Goal: Transaction & Acquisition: Purchase product/service

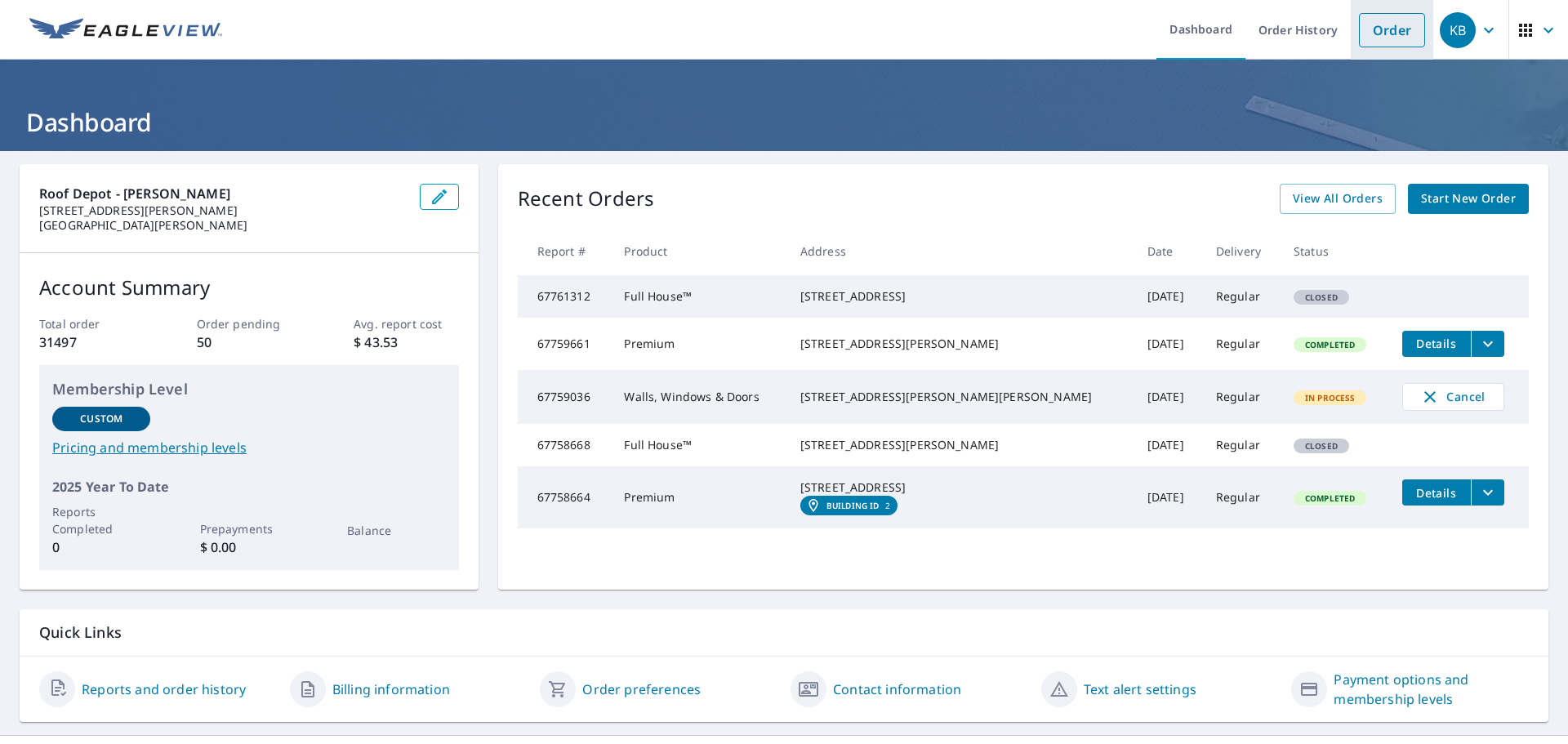
click at [1254, 31] on link "Order" at bounding box center [1392, 30] width 67 height 34
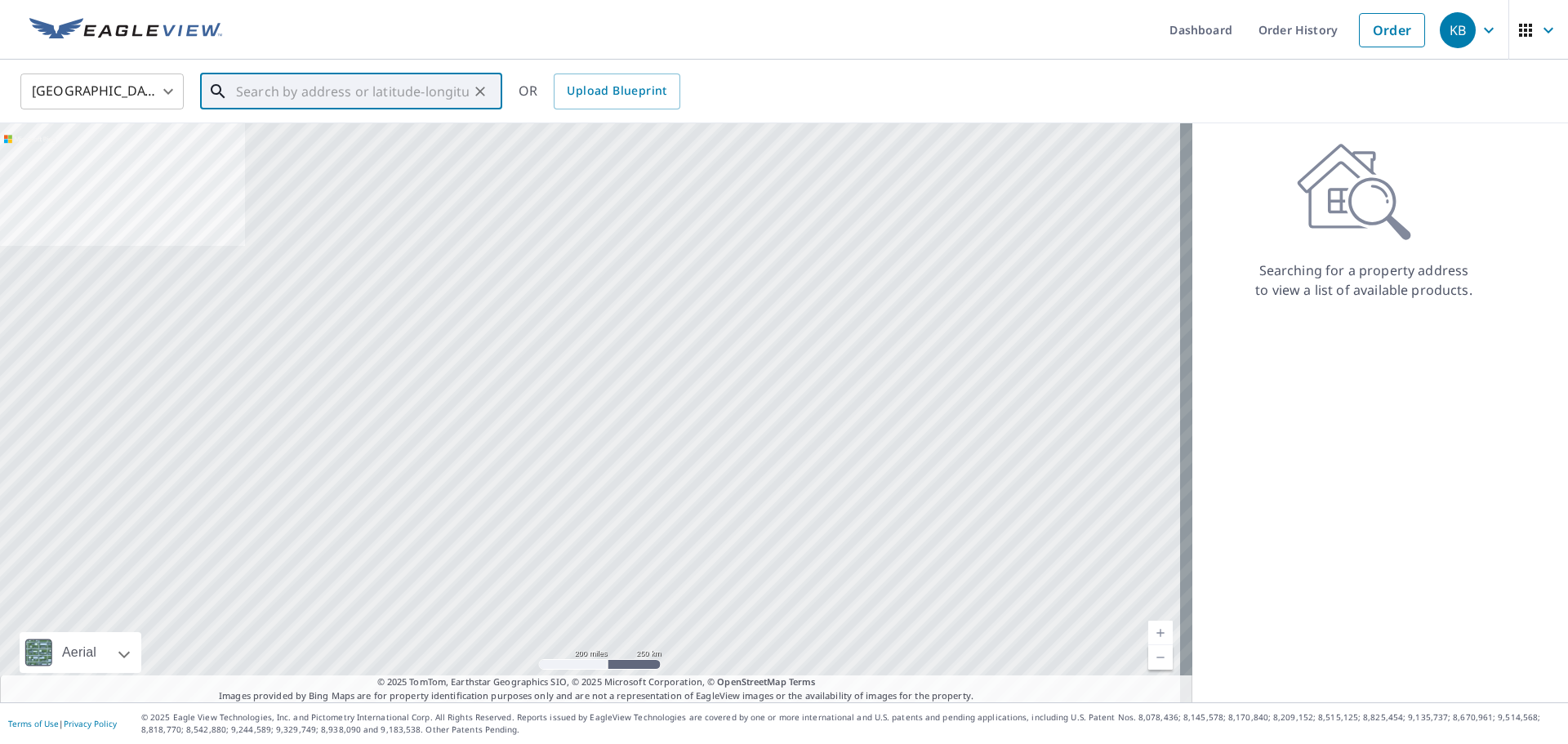
click at [365, 85] on input "text" at bounding box center [353, 91] width 233 height 46
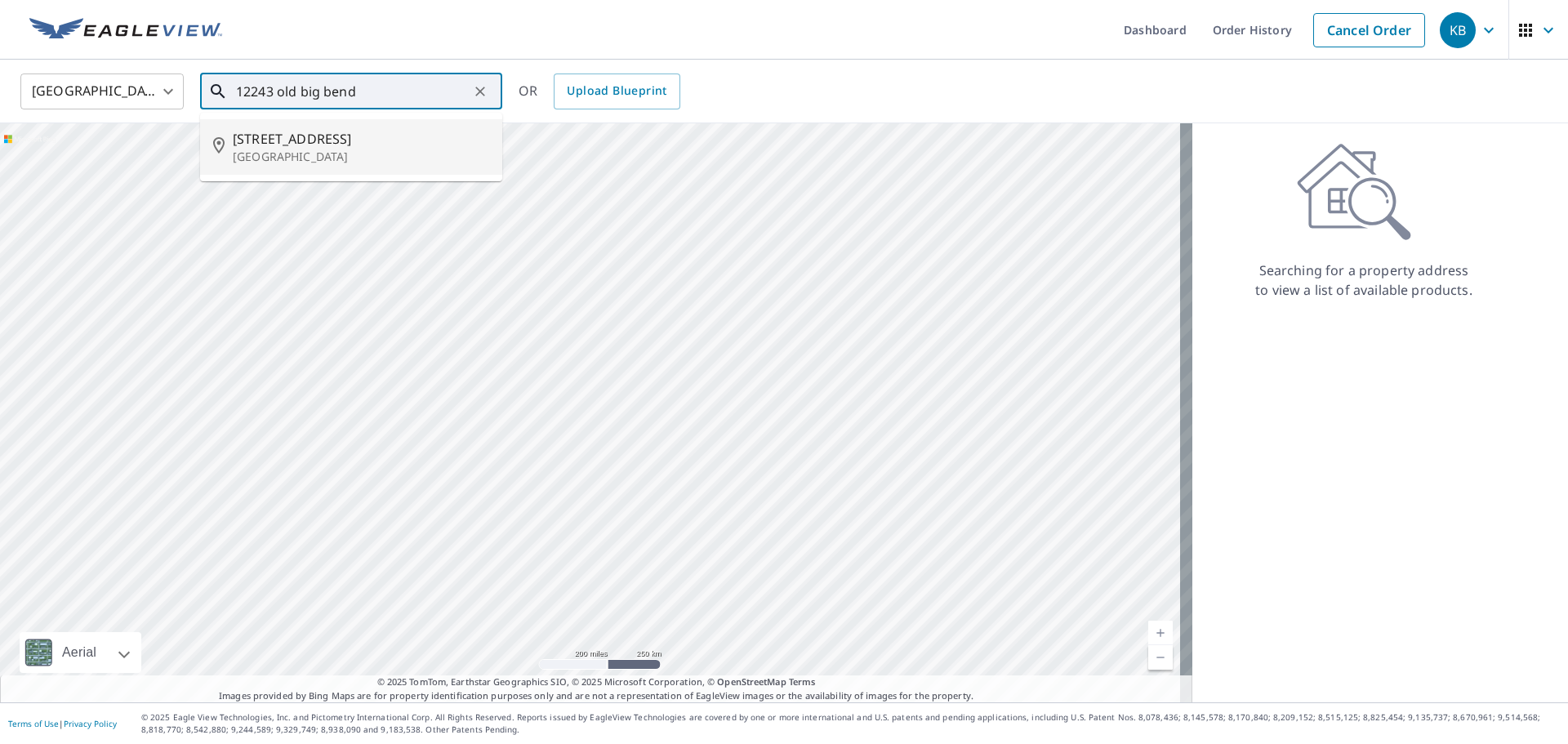
click at [364, 146] on span "[STREET_ADDRESS]" at bounding box center [361, 138] width 256 height 20
type input "[STREET_ADDRESS]"
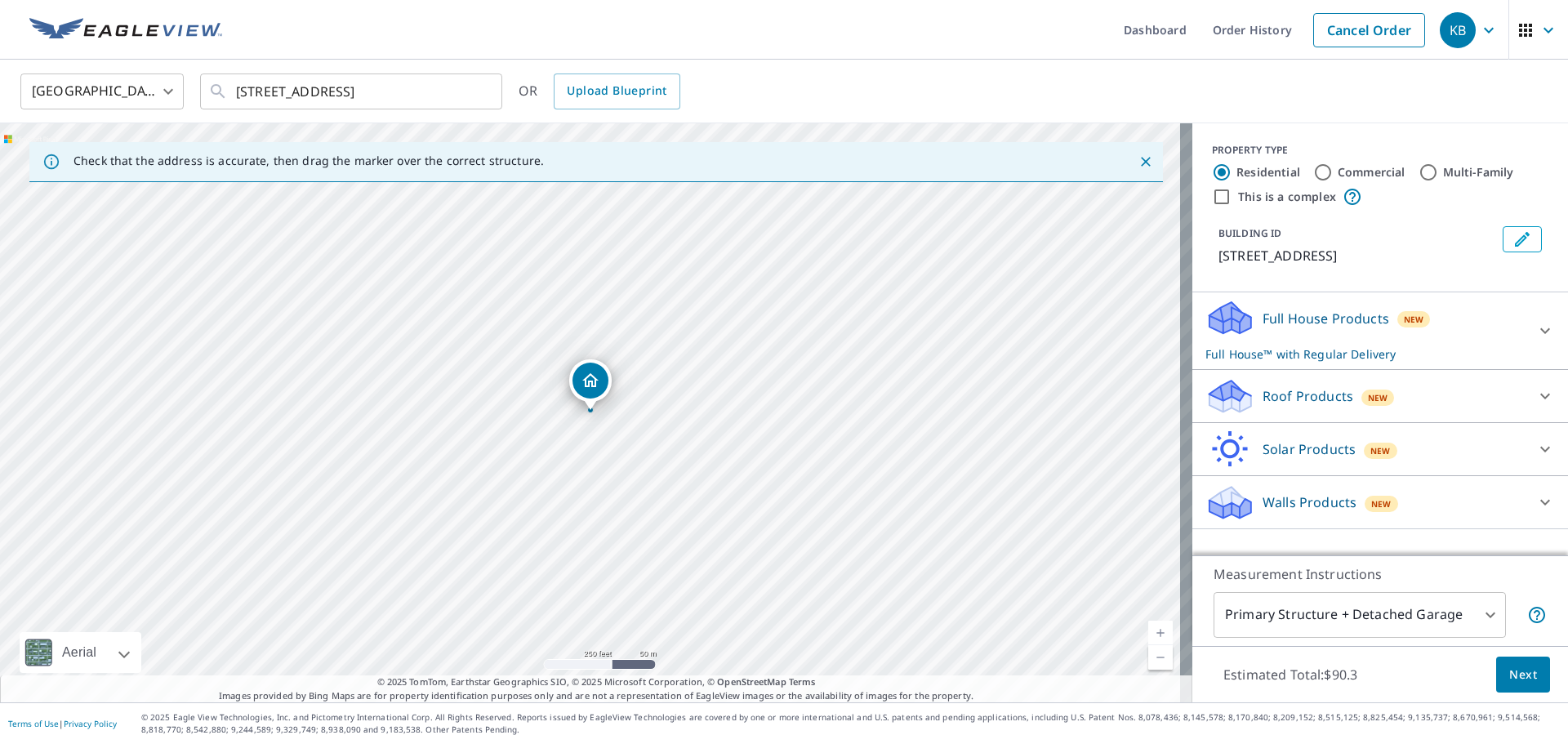
click at [1215, 401] on icon at bounding box center [1227, 391] width 36 height 20
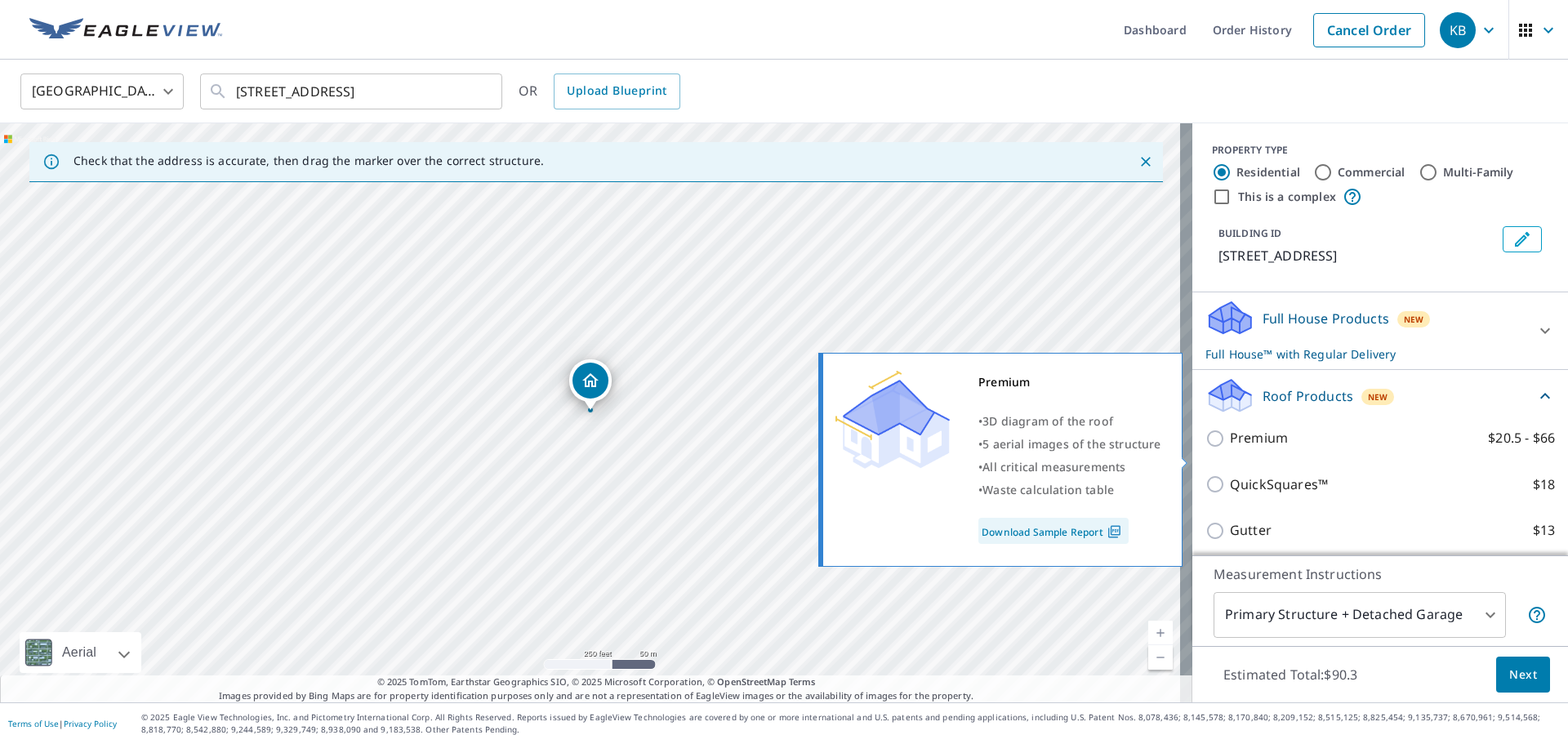
click at [1217, 448] on div "Premium $20.5 - $66" at bounding box center [1380, 438] width 350 height 20
click at [1205, 448] on input "Premium $20.5 - $66" at bounding box center [1217, 438] width 25 height 20
checkbox input "true"
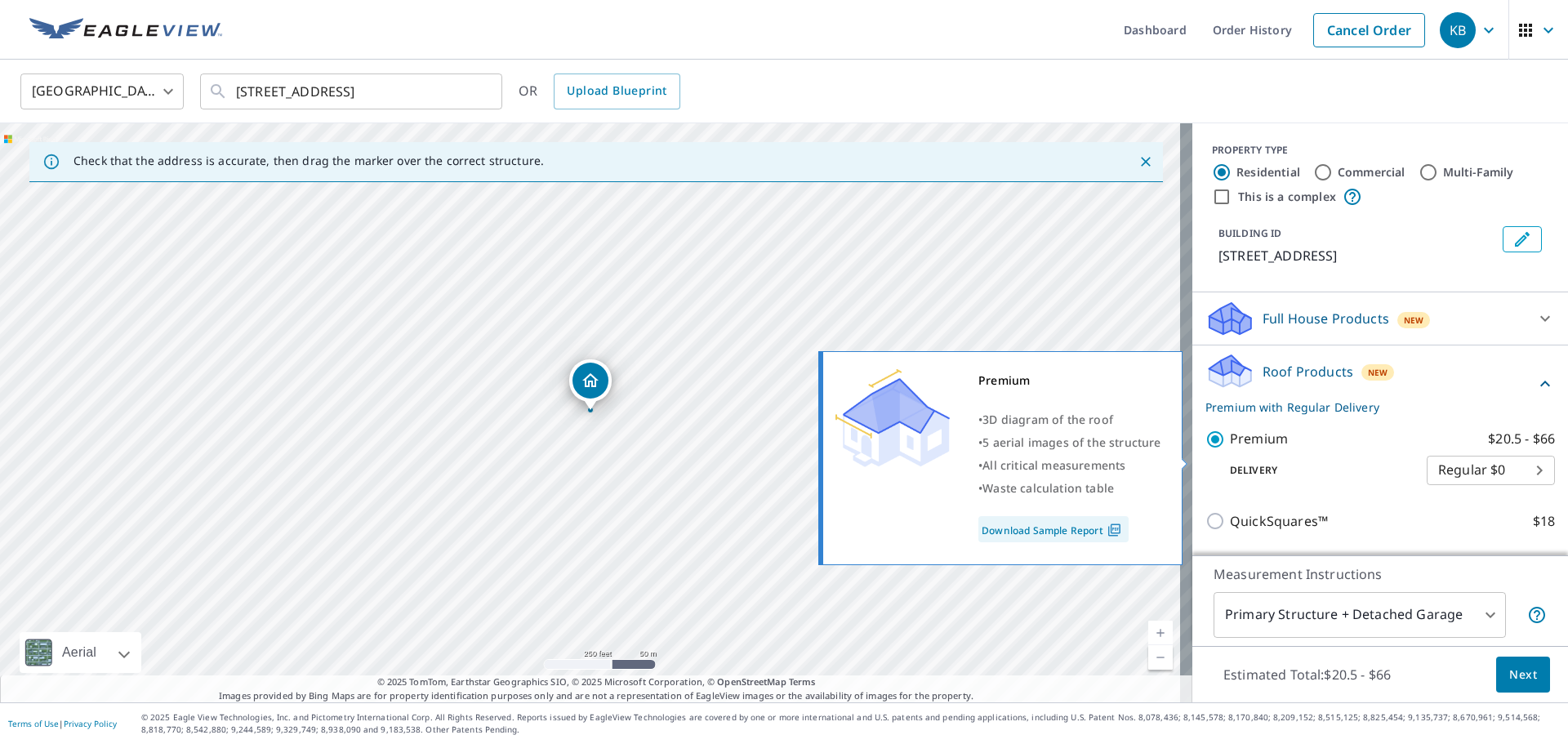
checkbox input "false"
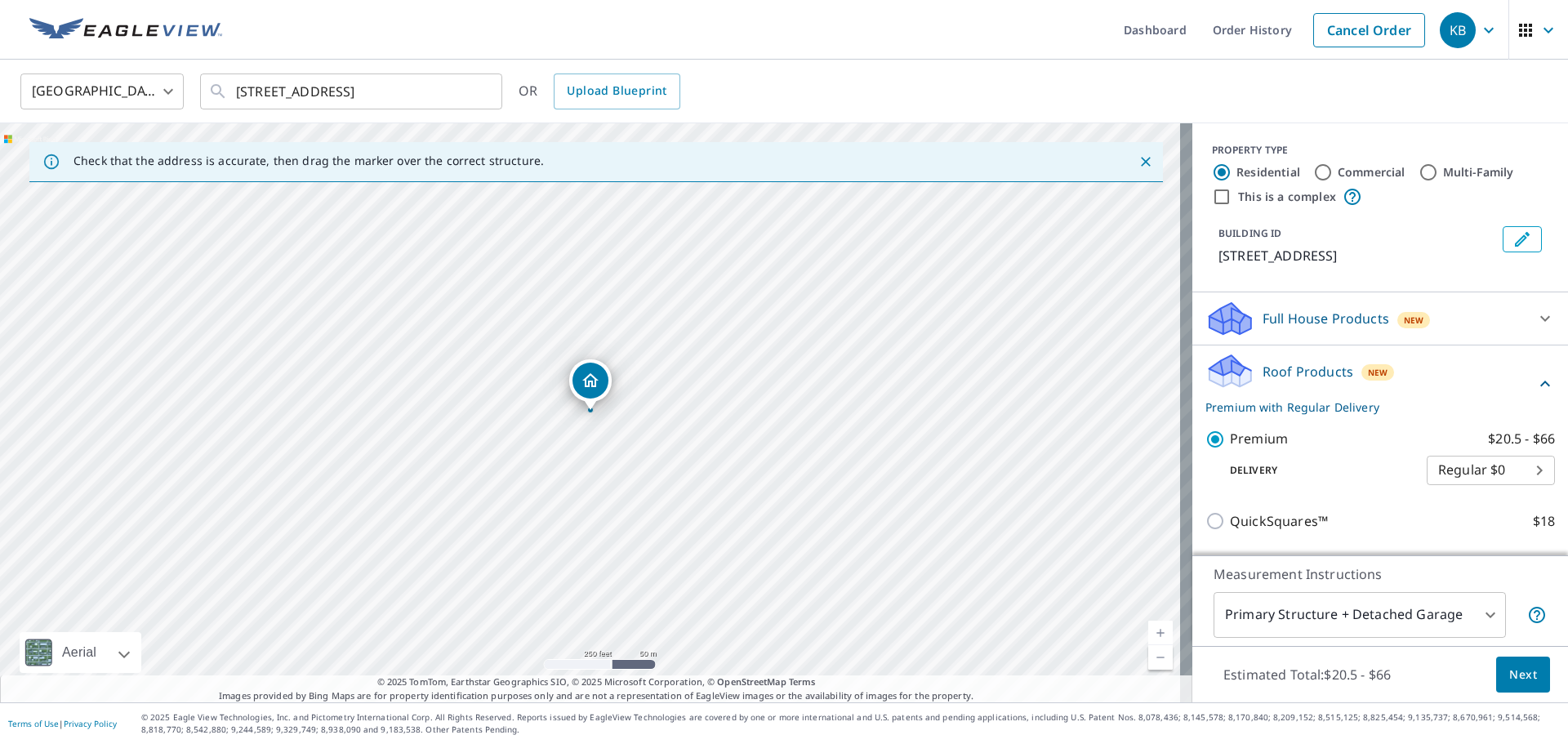
click at [1254, 613] on body "KB KB Dashboard Order History Cancel Order KB [GEOGRAPHIC_DATA] [GEOGRAPHIC_DAT…" at bounding box center [784, 372] width 1568 height 744
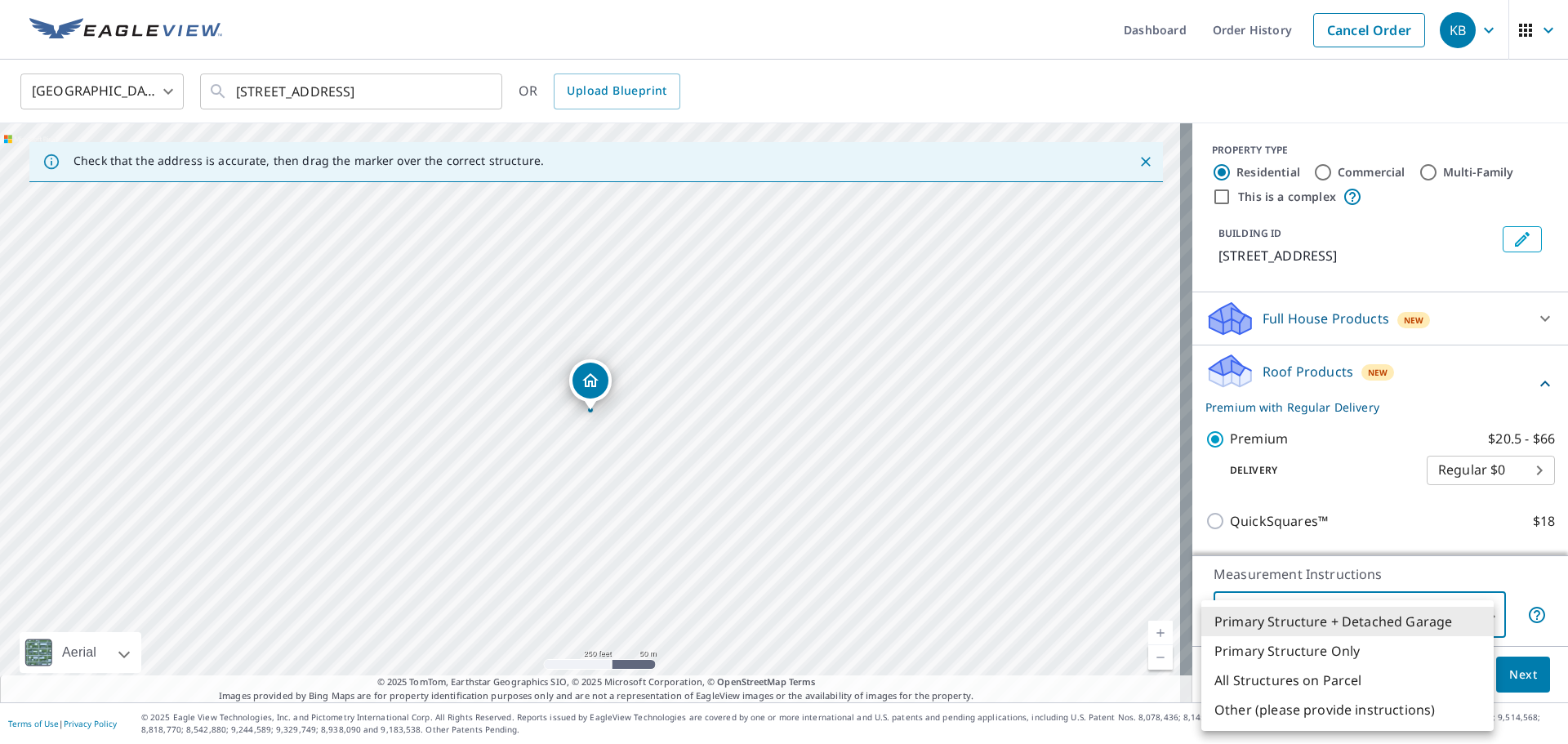
click at [1254, 651] on li "Primary Structure Only" at bounding box center [1347, 650] width 293 height 29
type input "2"
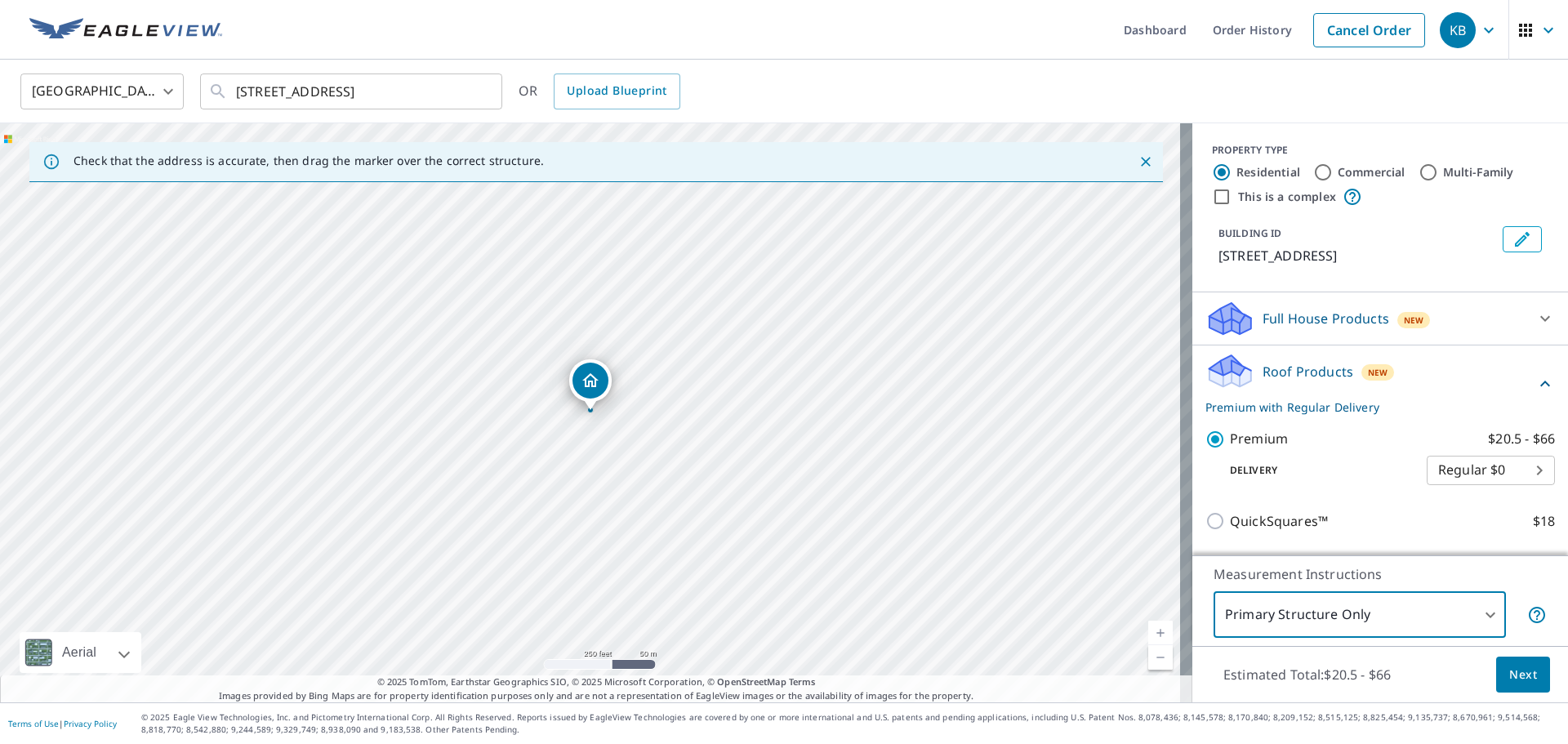
click at [1254, 665] on span "Next" at bounding box center [1523, 675] width 28 height 20
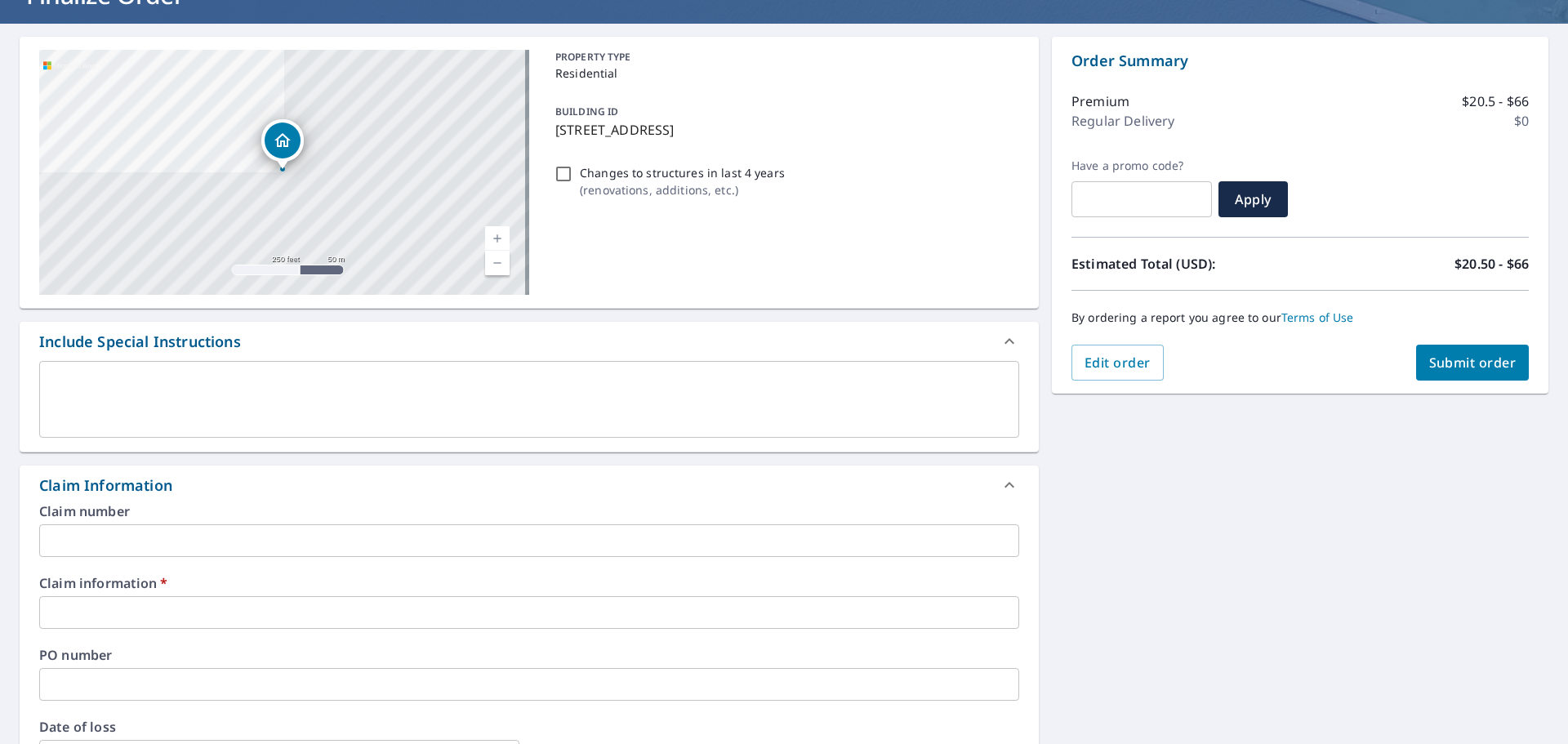
scroll to position [163, 0]
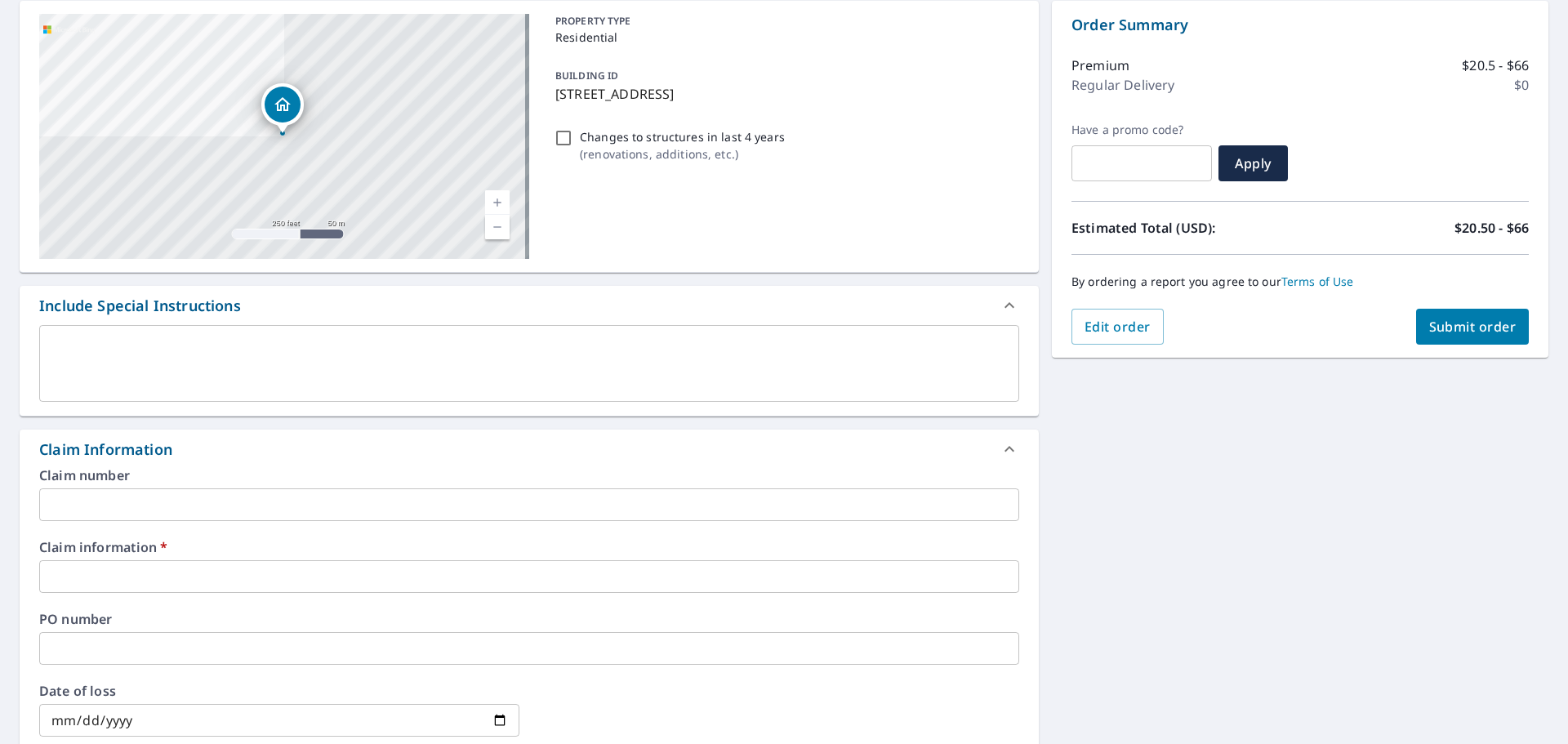
click at [169, 559] on div "Claim information   * ​" at bounding box center [529, 566] width 980 height 52
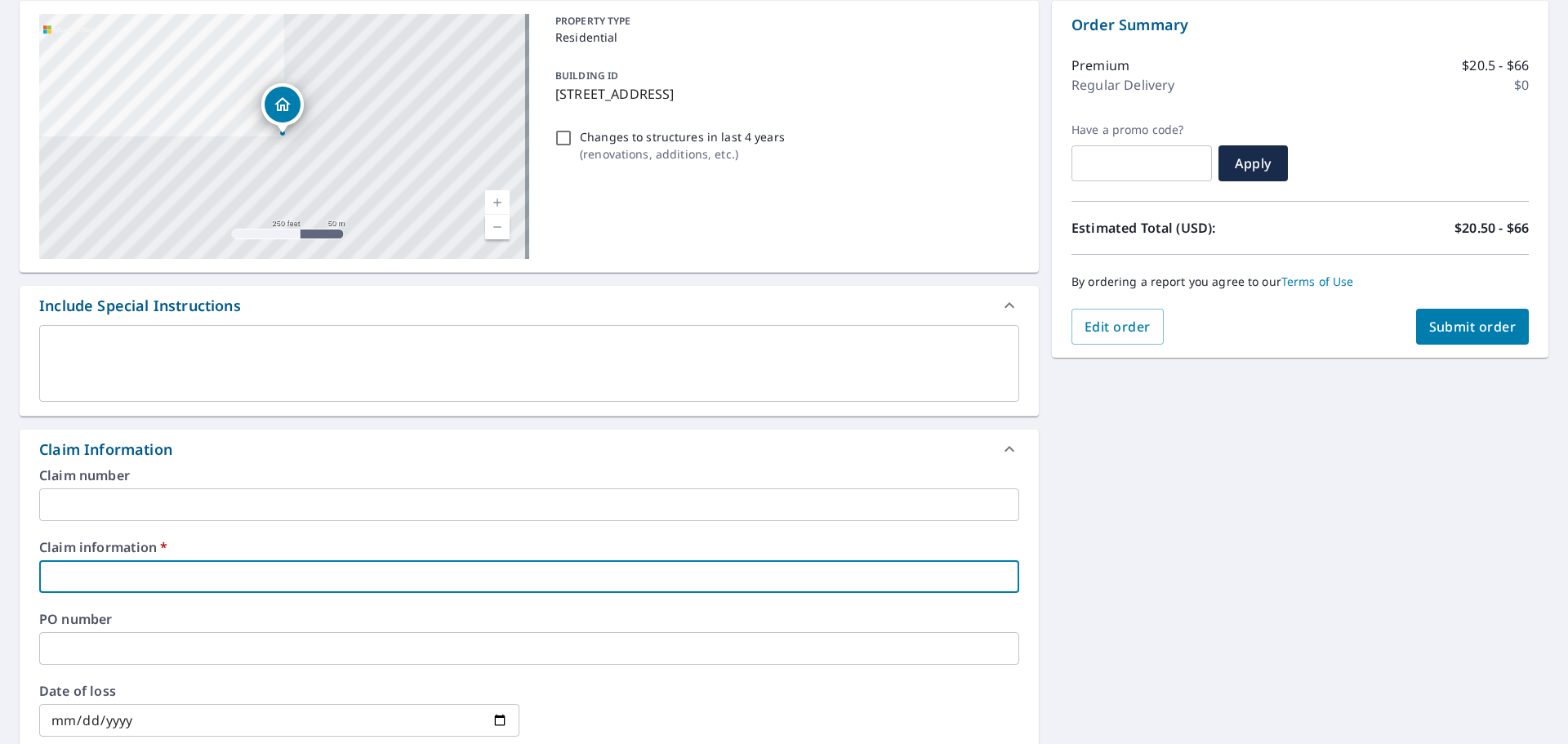
click at [168, 574] on input "text" at bounding box center [529, 576] width 980 height 32
type input "G"
checkbox input "true"
type input "Ga"
checkbox input "true"
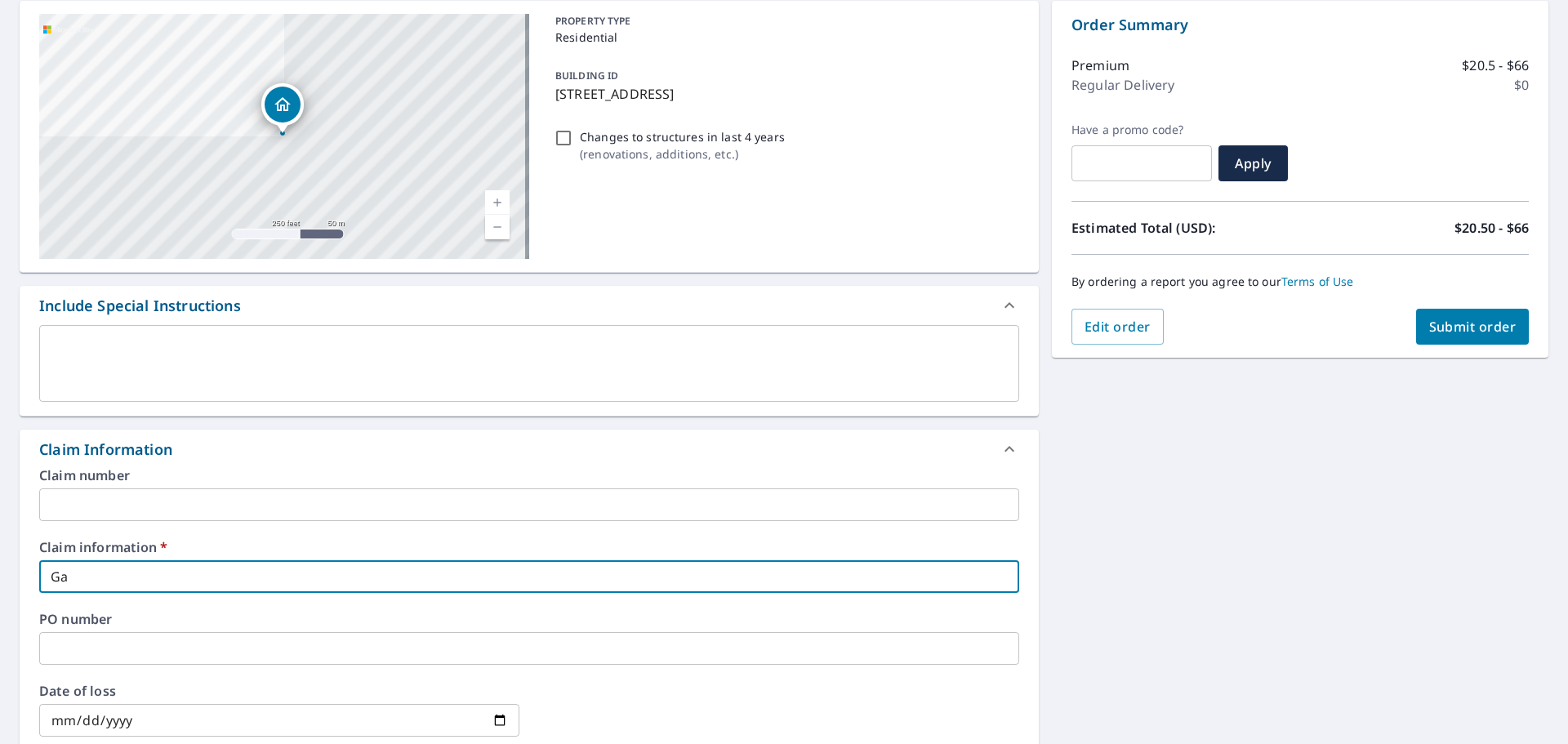
type input "Gal"
checkbox input "true"
type input "Gall"
checkbox input "true"
type input "[PERSON_NAME]"
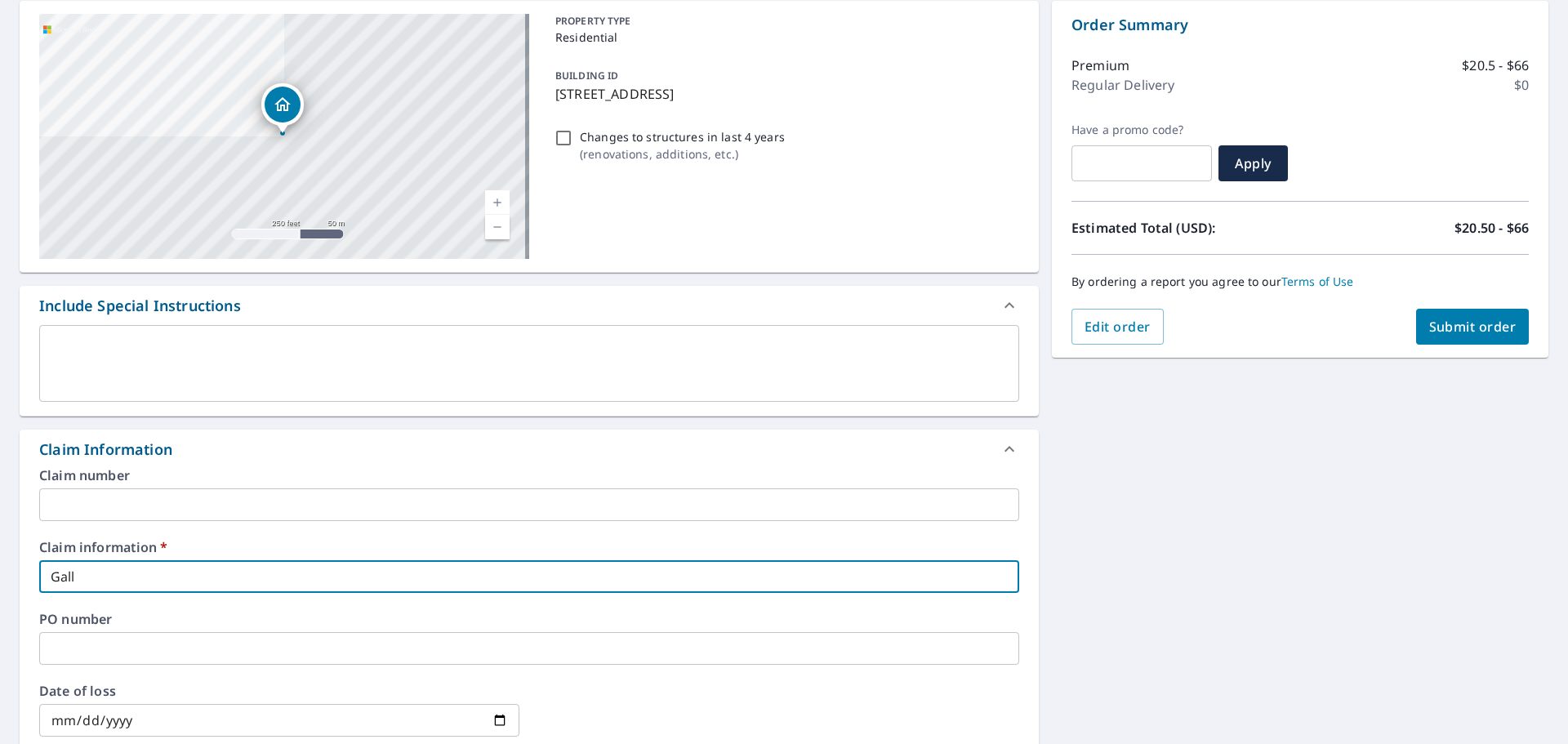
checkbox input "true"
type input "Gallag"
checkbox input "true"
type input "Gallagh"
checkbox input "true"
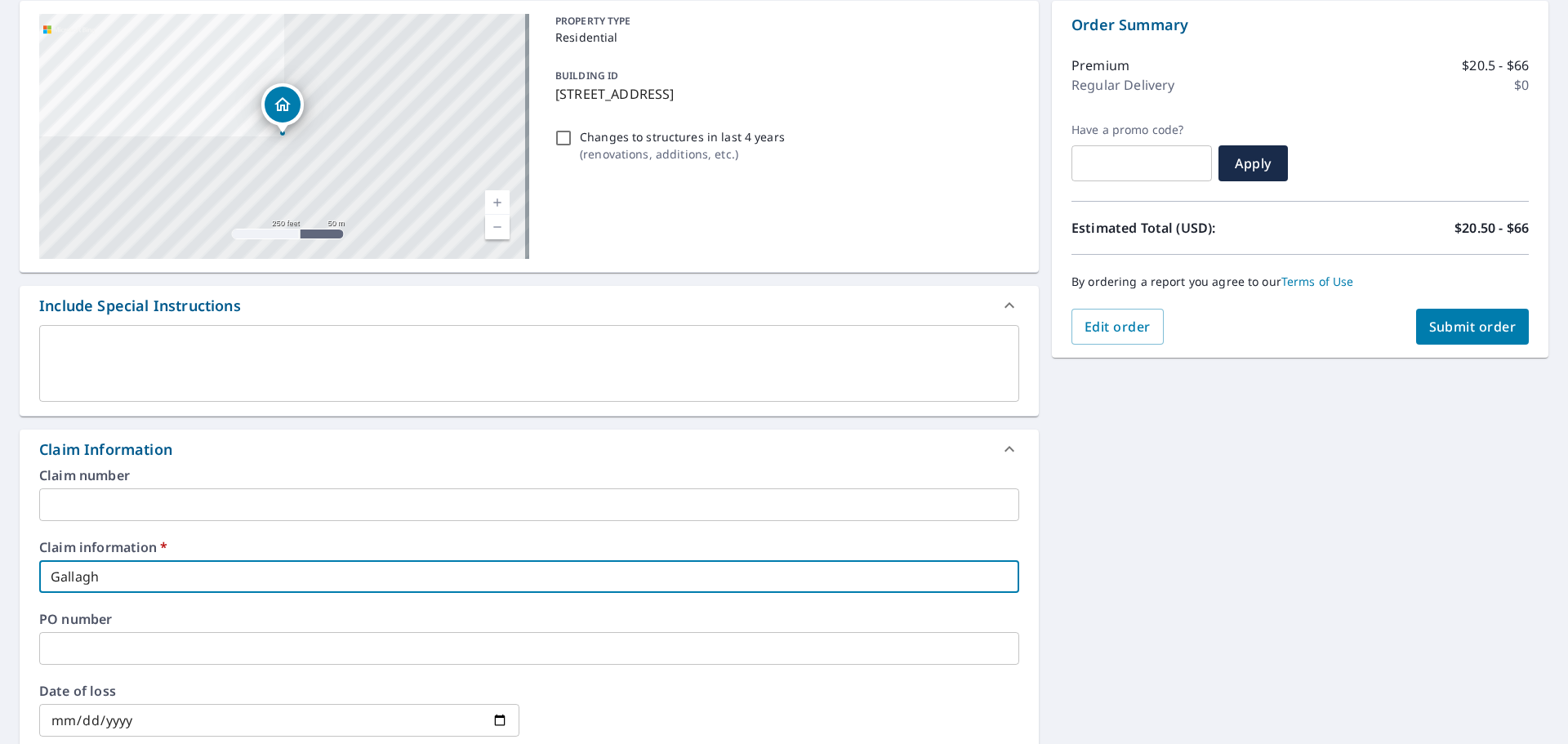
type input "Gallaghe"
checkbox input "true"
type input "[PERSON_NAME]"
checkbox input "true"
type input "[PERSON_NAME],"
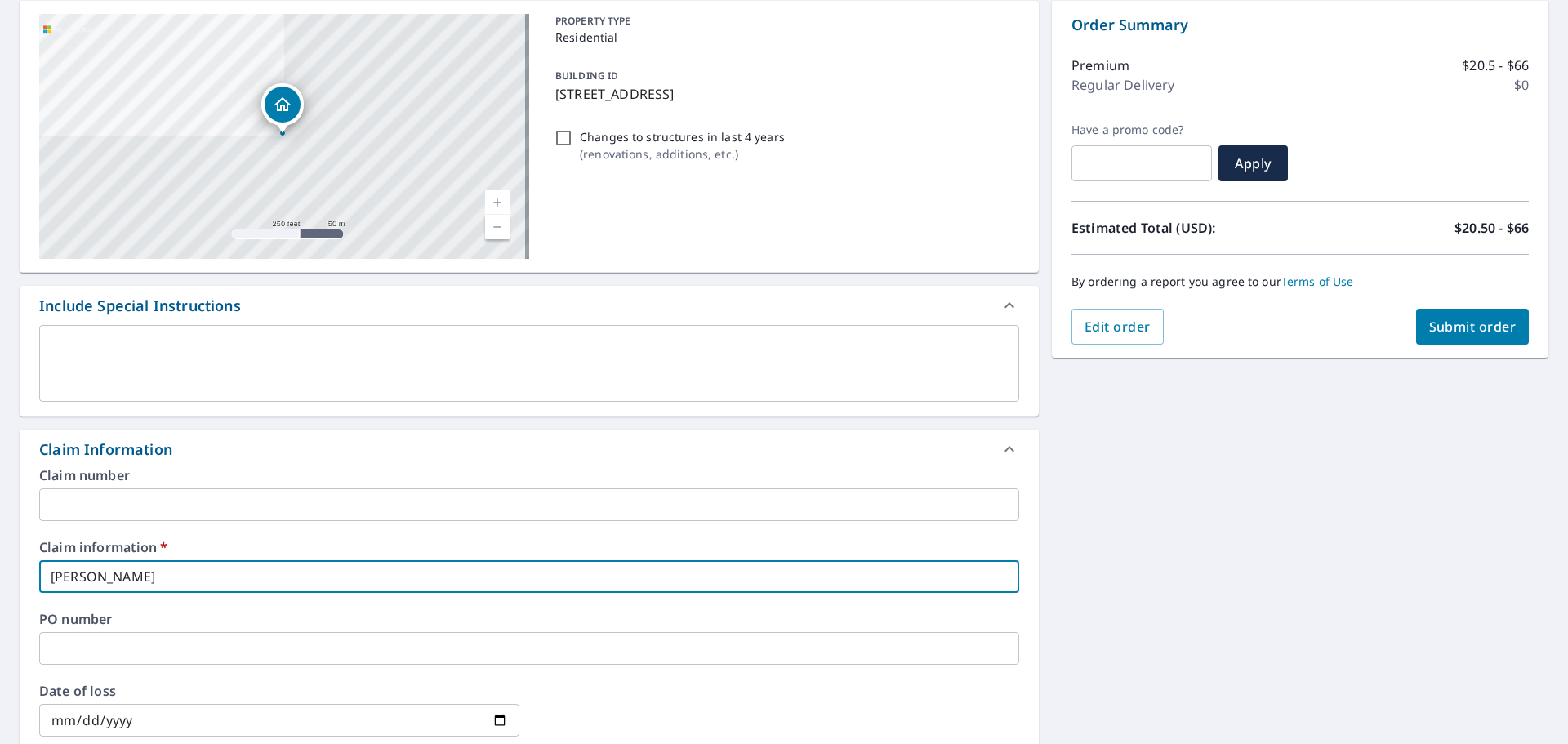
checkbox input "true"
type input "[PERSON_NAME],"
checkbox input "true"
type input "[PERSON_NAME]"
checkbox input "true"
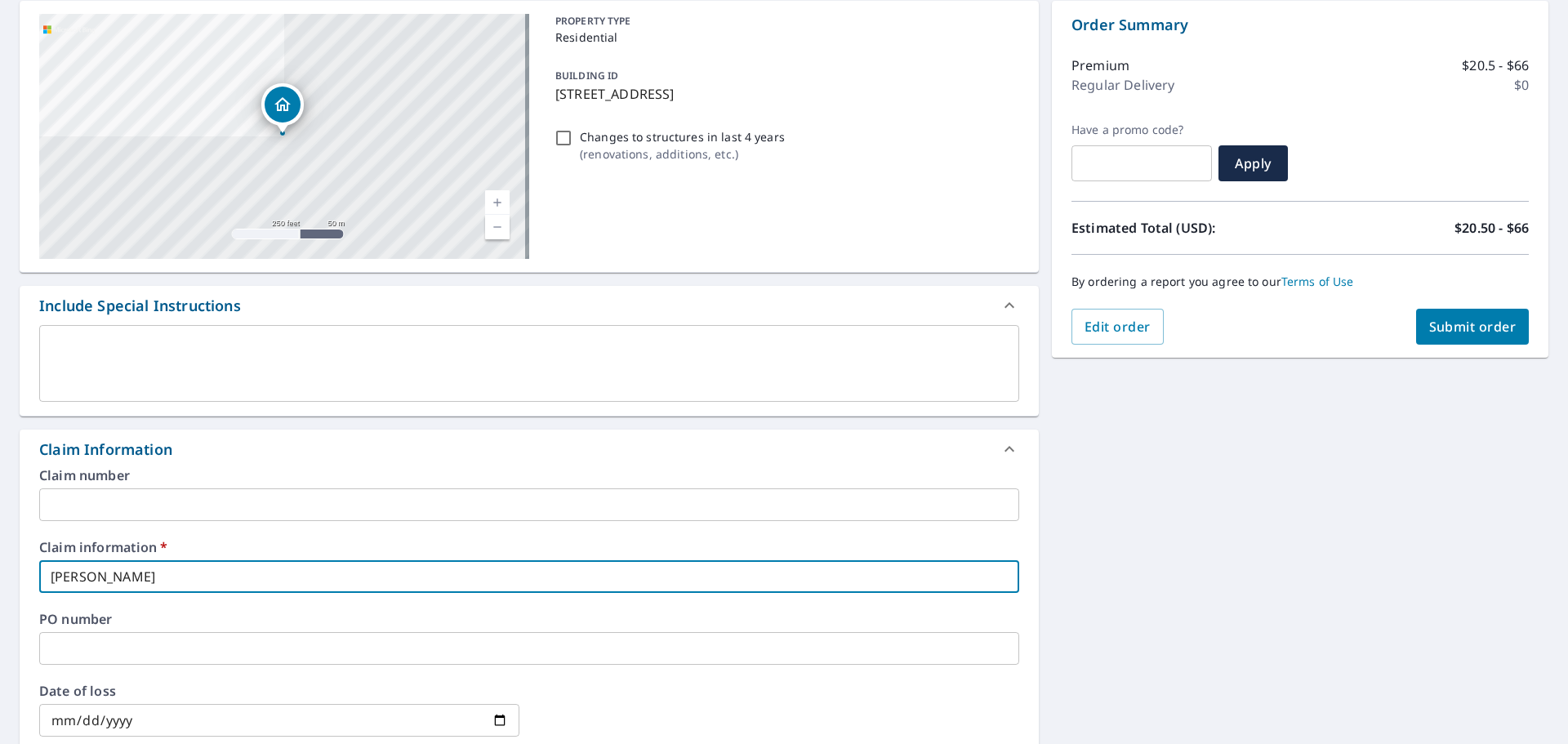
type input "[PERSON_NAME], Wi"
checkbox input "true"
type input "[PERSON_NAME]"
checkbox input "true"
type input "[PERSON_NAME], Will"
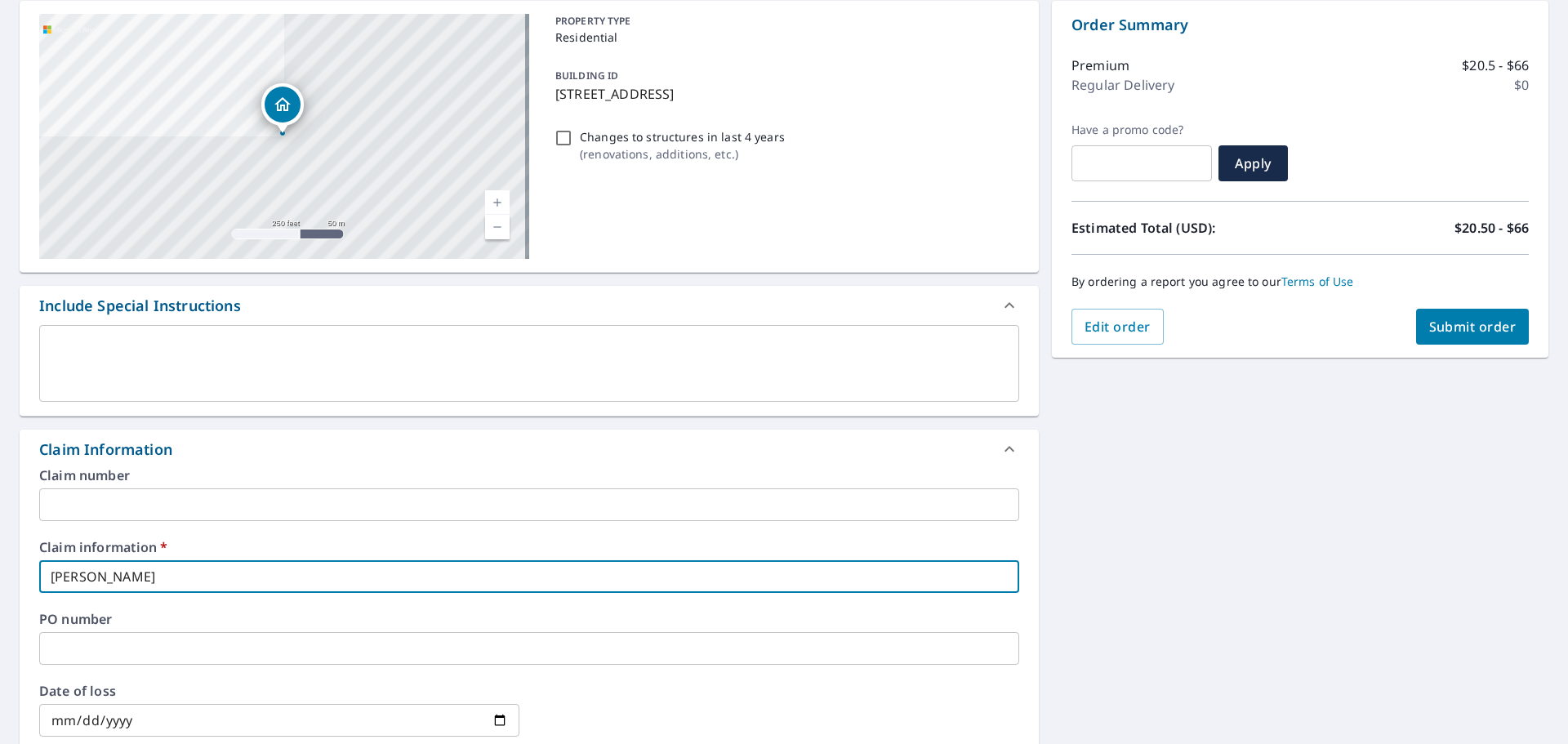
checkbox input "true"
type input "[PERSON_NAME]"
checkbox input "true"
type input "[PERSON_NAME]"
checkbox input "true"
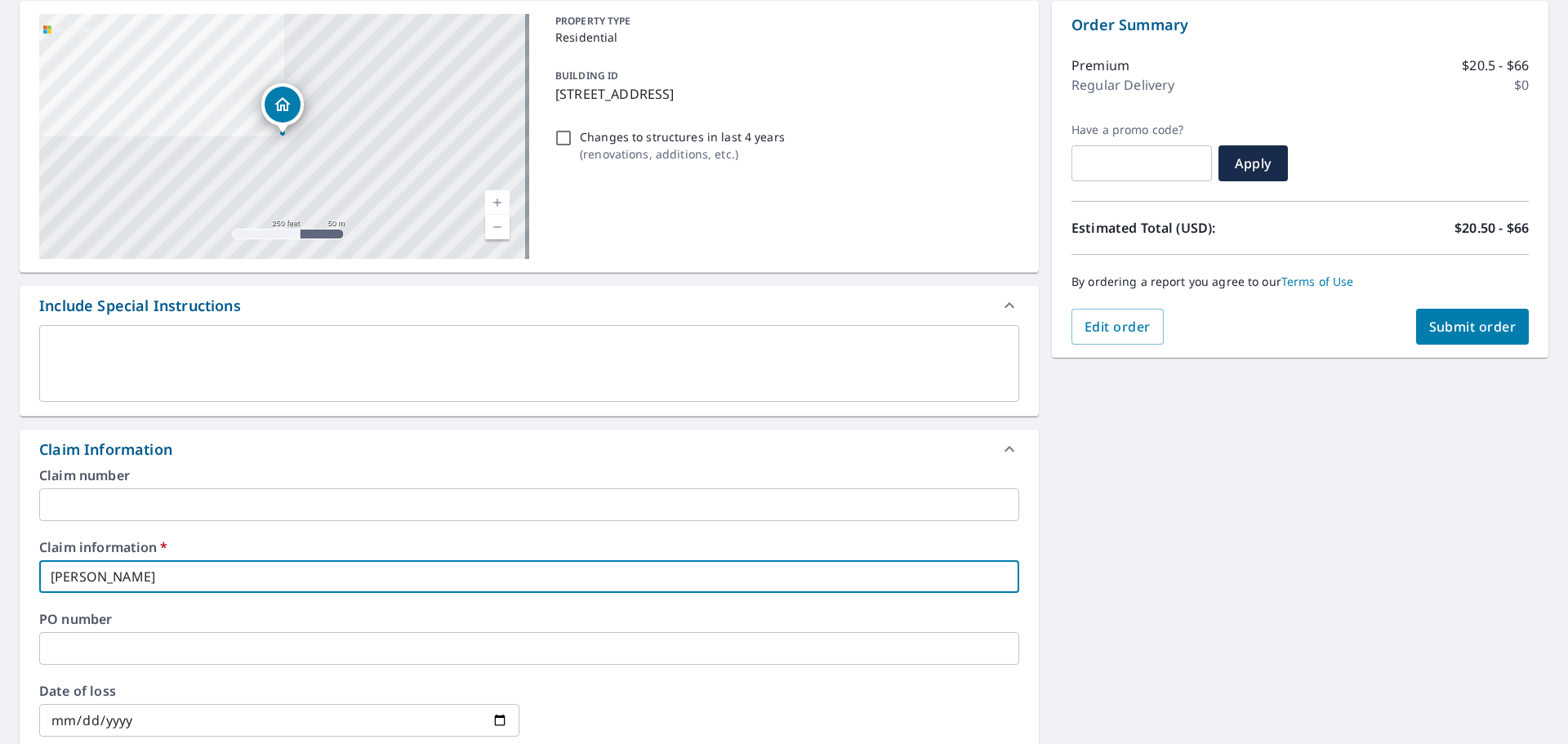
type input "[PERSON_NAME]"
checkbox input "true"
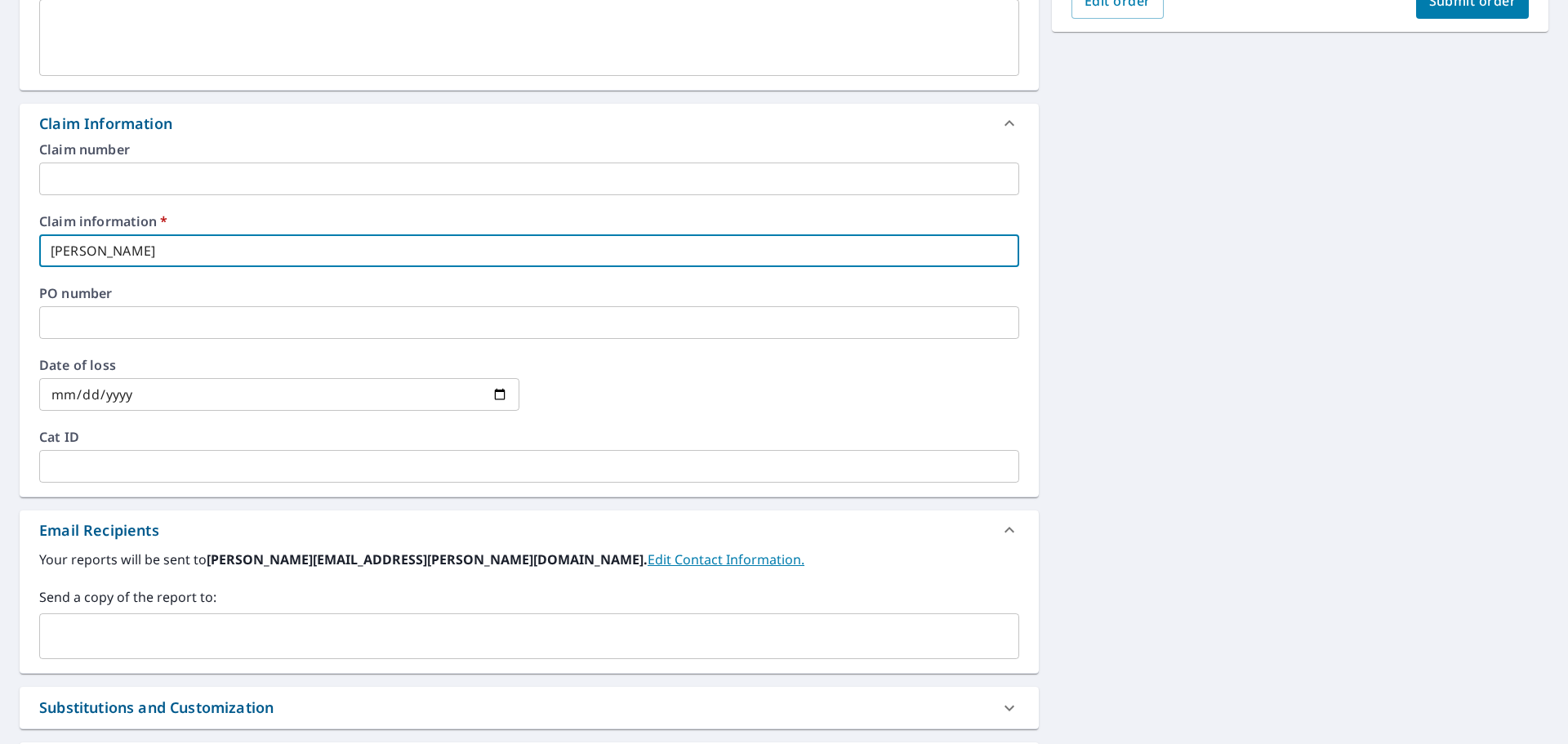
scroll to position [490, 0]
type input "[PERSON_NAME]"
click at [229, 621] on input "text" at bounding box center [517, 635] width 941 height 31
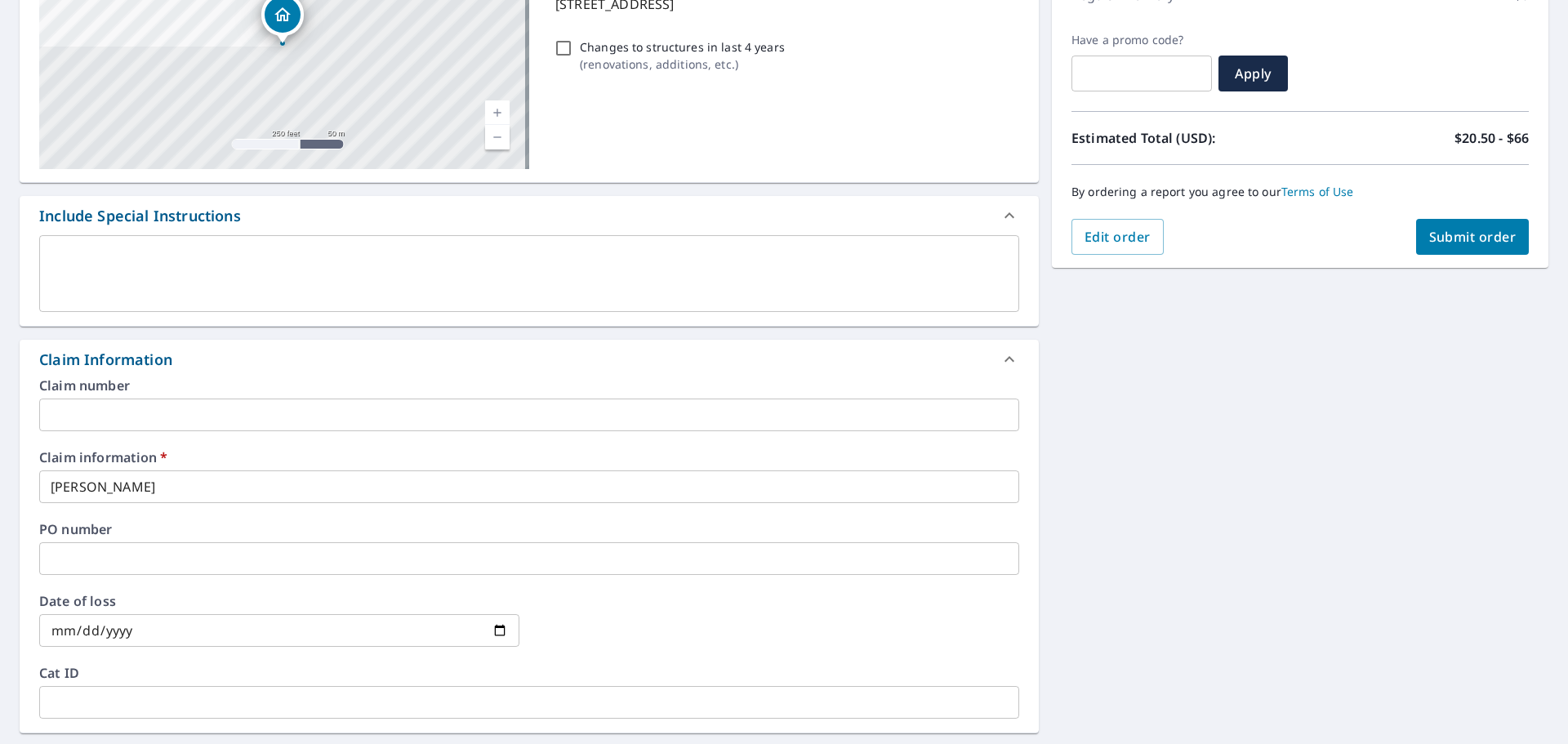
scroll to position [245, 0]
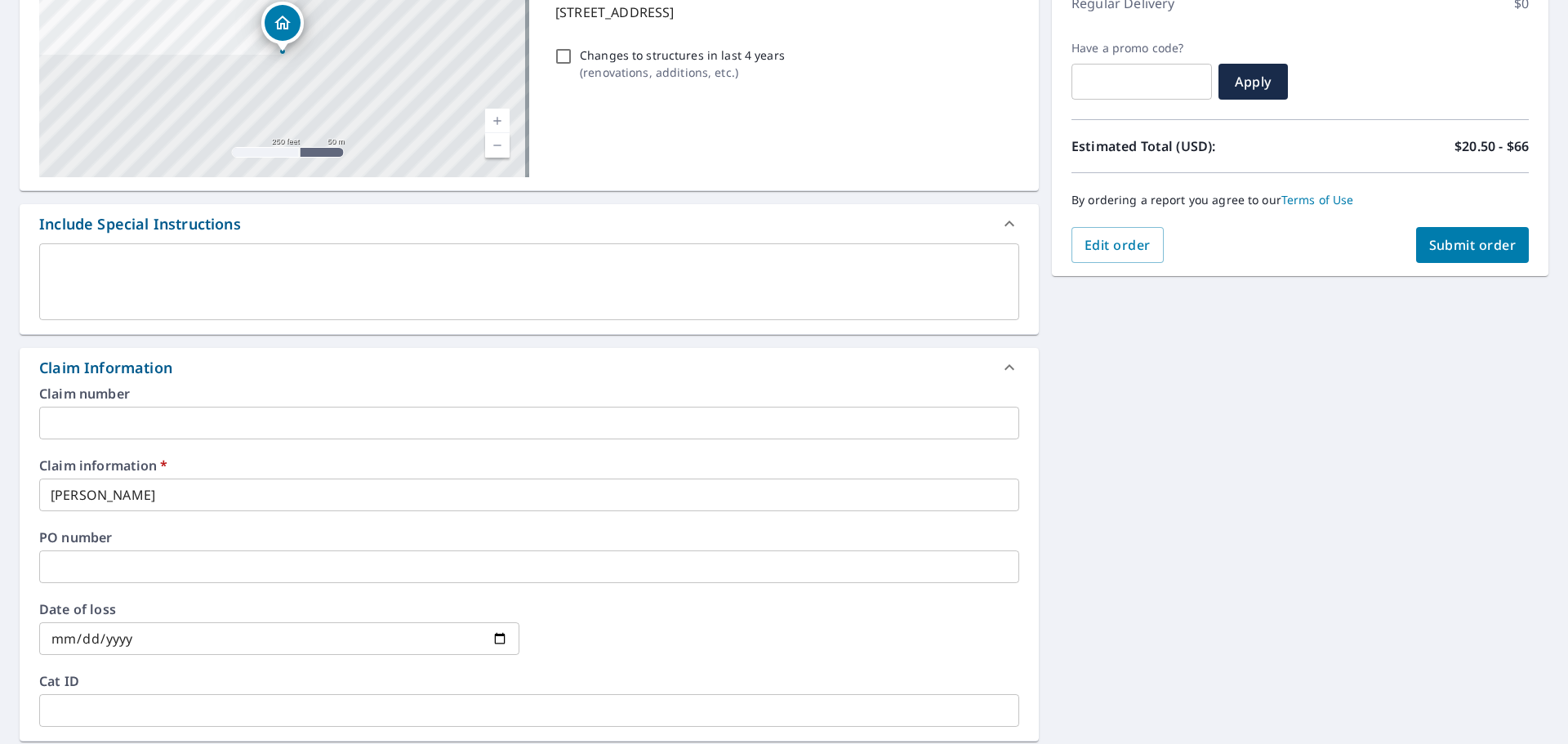
type input "[PERSON_NAME][EMAIL_ADDRESS][PERSON_NAME][DOMAIN_NAME]"
click at [1254, 241] on span "Submit order" at bounding box center [1472, 245] width 87 height 18
checkbox input "true"
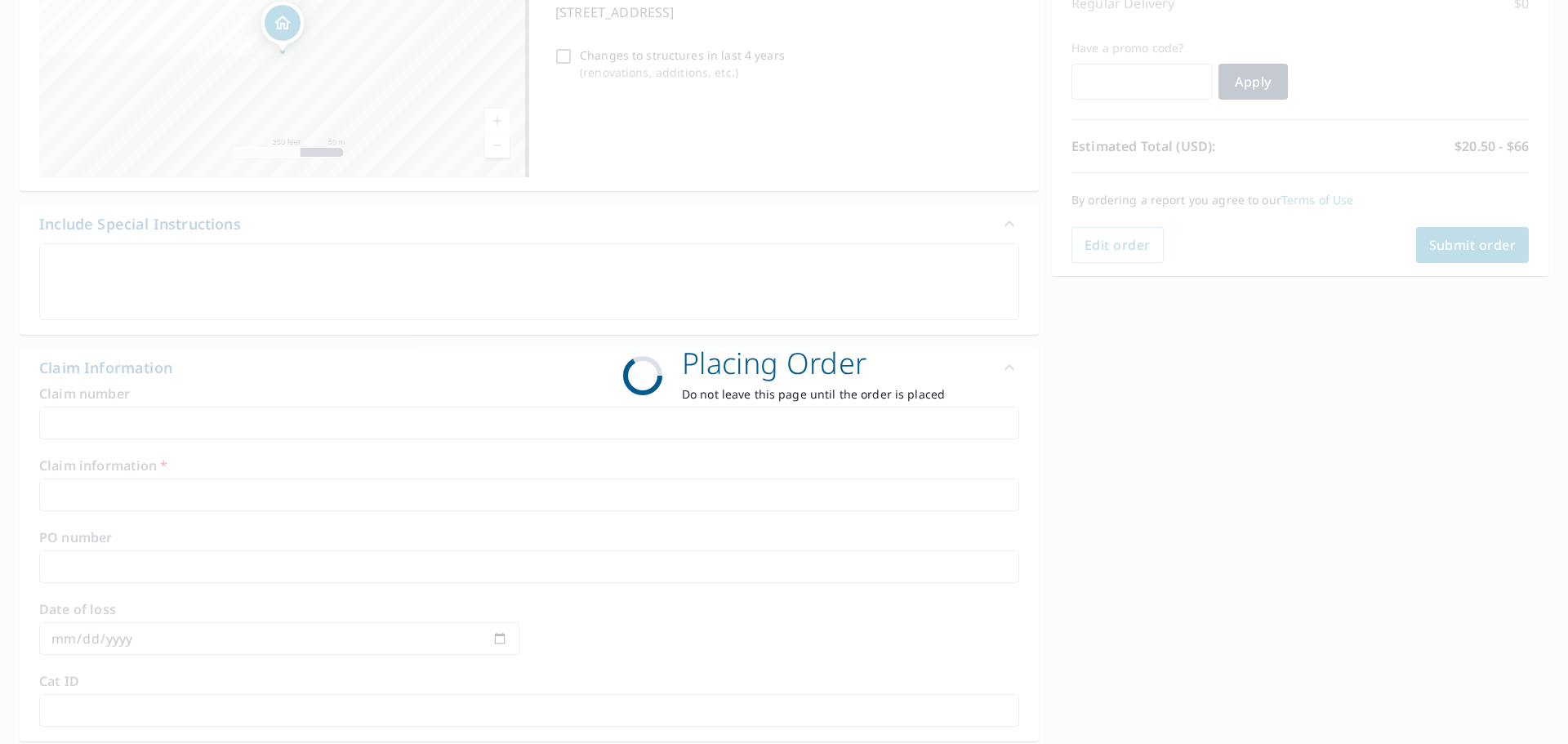
scroll to position [218, 0]
